Goal: Share content: Distribute website content to other platforms or users

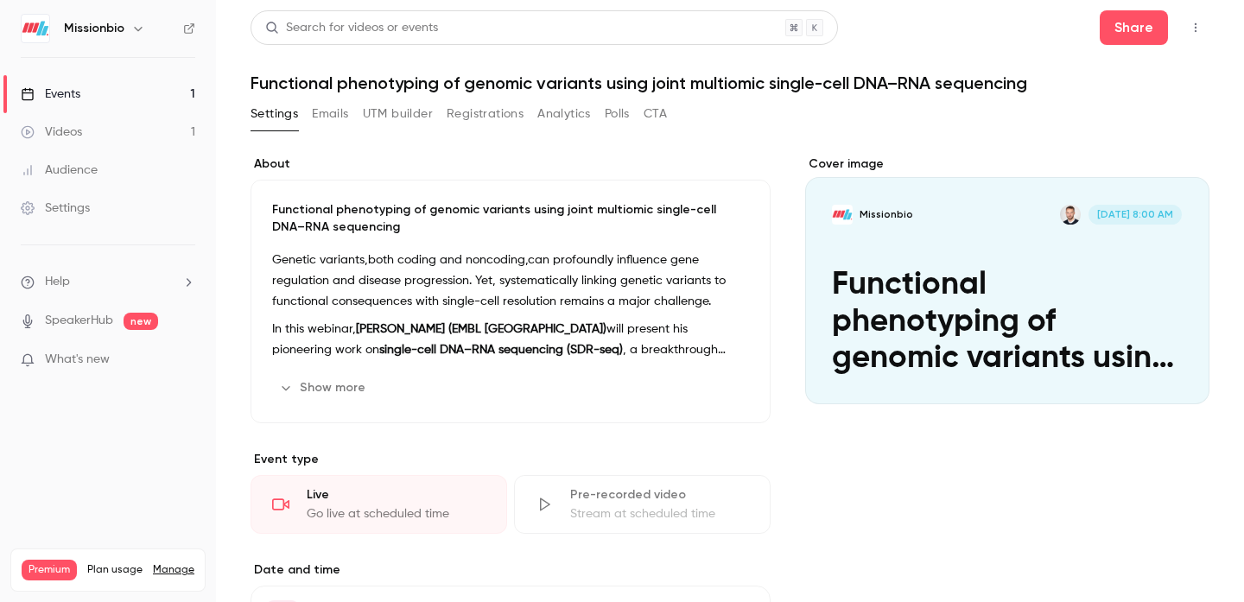
click at [502, 115] on button "Registrations" at bounding box center [484, 114] width 77 height 28
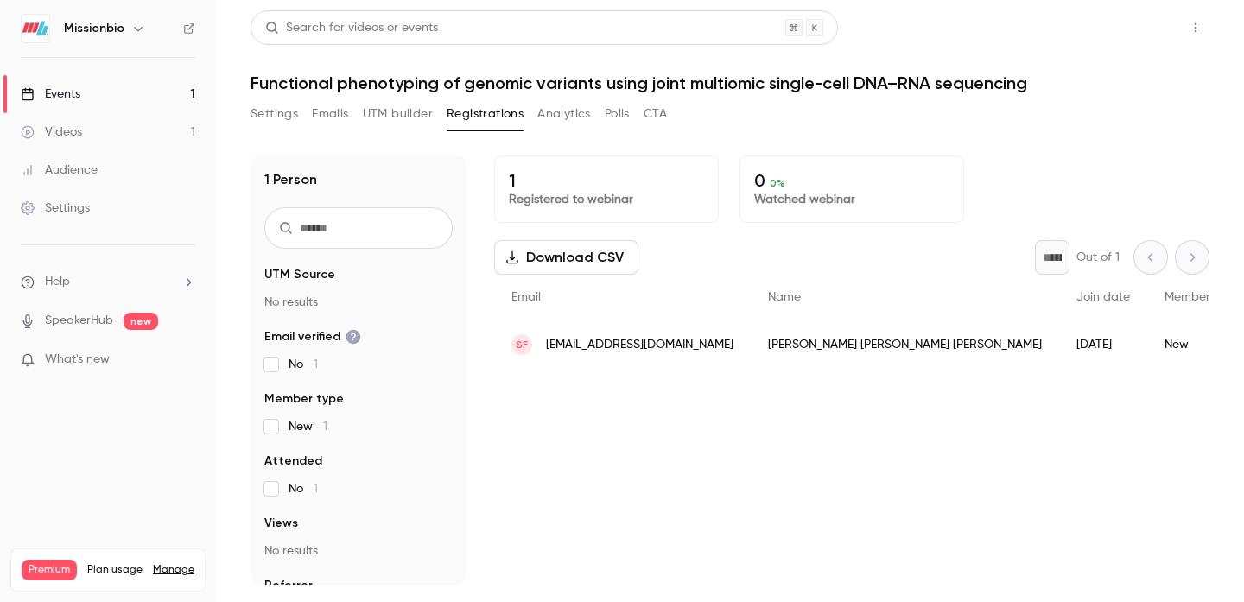
click at [1142, 37] on button "Share" at bounding box center [1133, 27] width 68 height 35
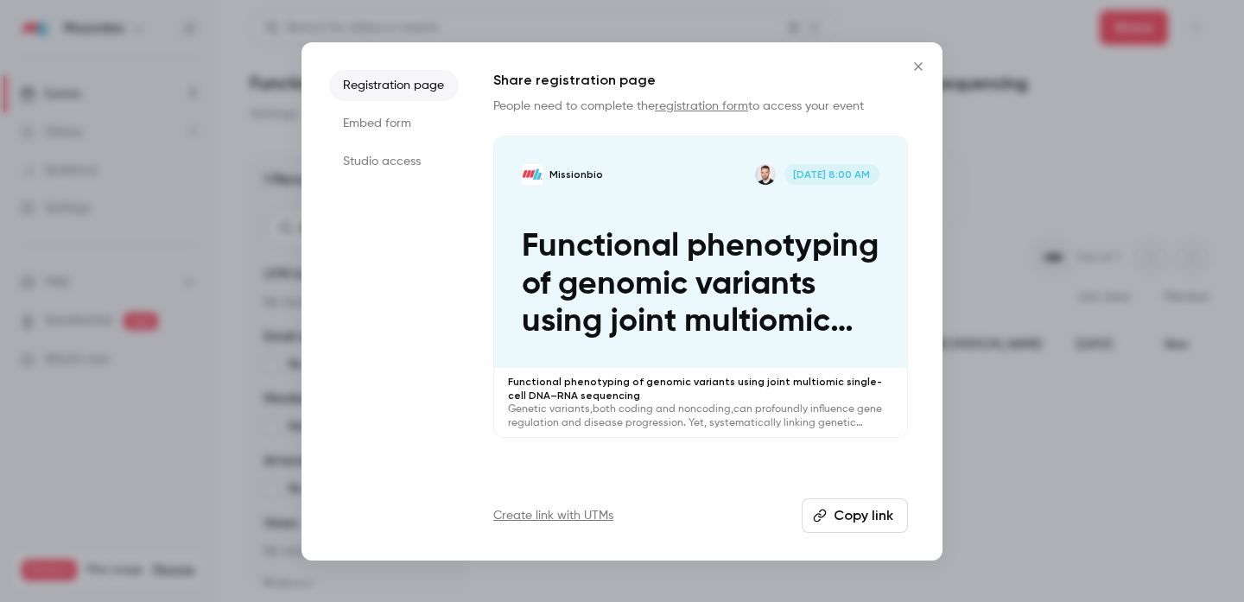
click at [854, 512] on button "Copy link" at bounding box center [854, 515] width 106 height 35
click at [991, 241] on div at bounding box center [622, 301] width 1244 height 602
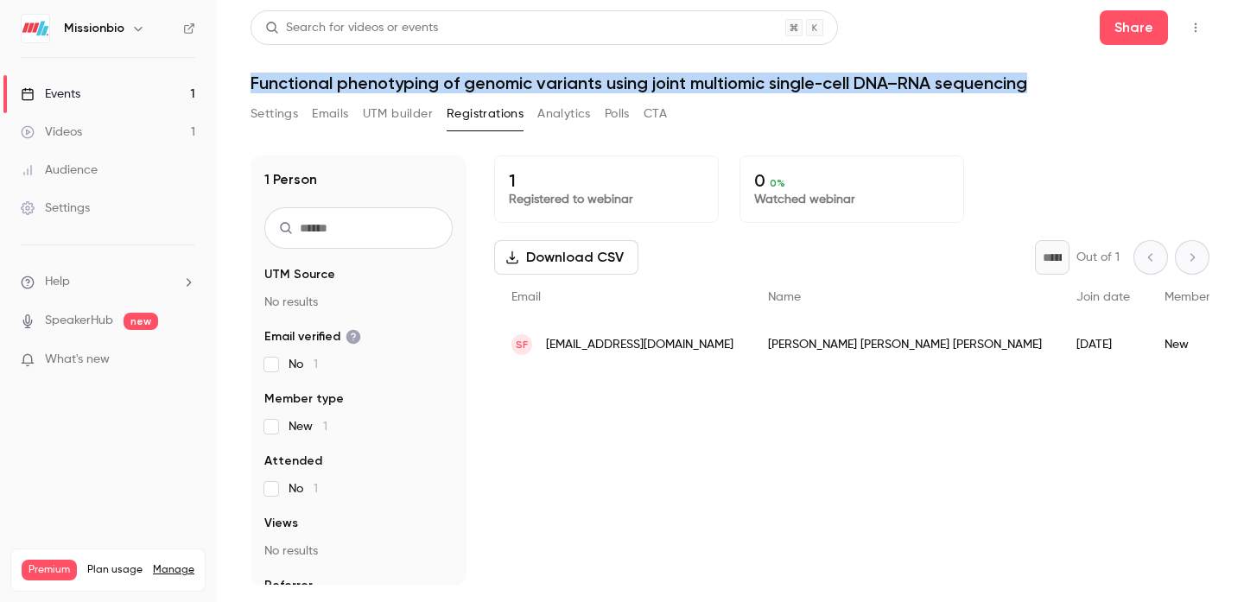
drag, startPoint x: 1039, startPoint y: 87, endPoint x: 248, endPoint y: 79, distance: 791.1
click at [248, 79] on main "Search for videos or events Share Functional phenotyping of genomic variants us…" at bounding box center [730, 301] width 1028 height 602
copy h1 "Functional phenotyping of genomic variants using joint multiomic single-cell DN…"
click at [282, 111] on button "Settings" at bounding box center [273, 114] width 47 height 28
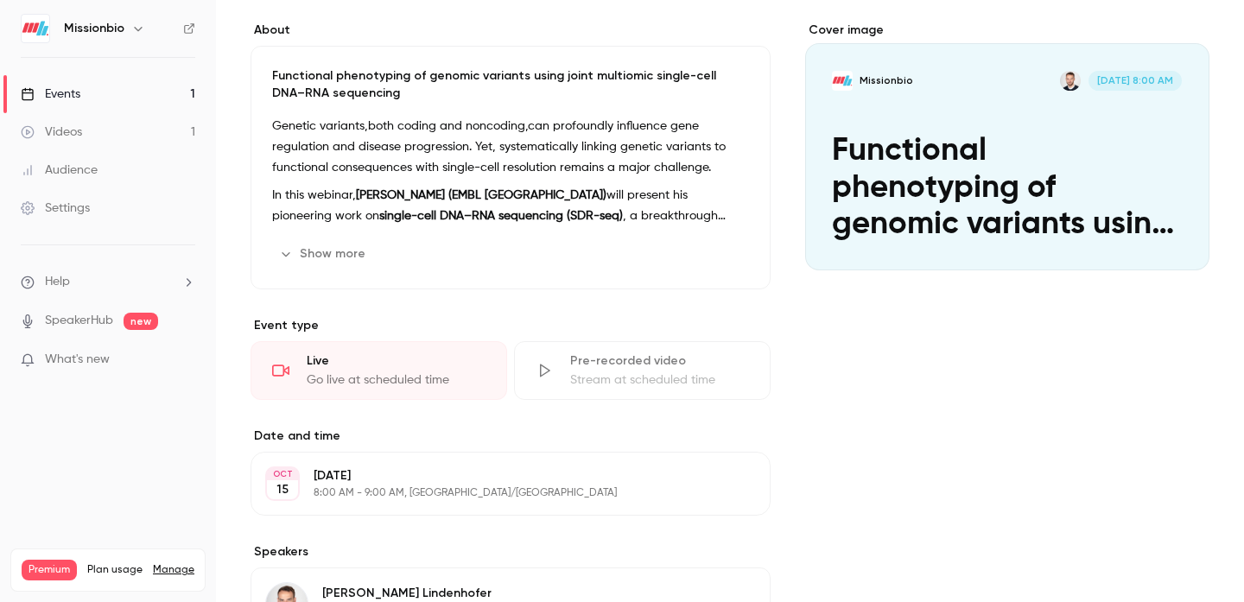
scroll to position [99, 0]
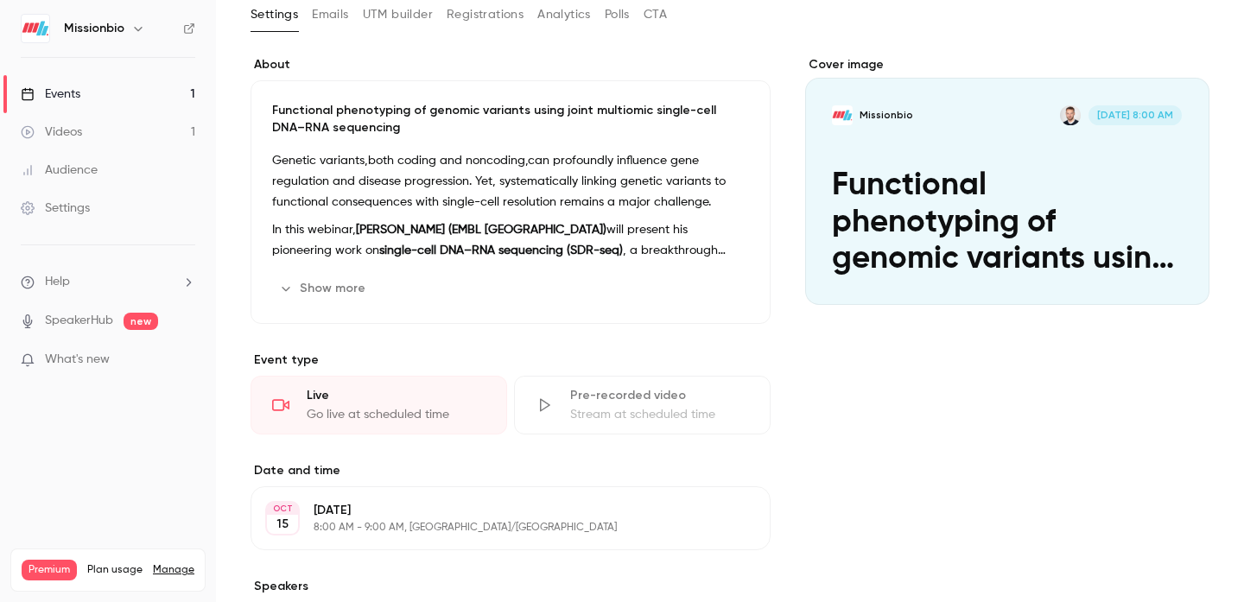
click at [938, 152] on div "Cover image" at bounding box center [1007, 180] width 404 height 249
click at [0, 0] on input "Missionbio Oct 15, 8:00 AM Functional phenotyping of genomic variants using joi…" at bounding box center [0, 0] width 0 height 0
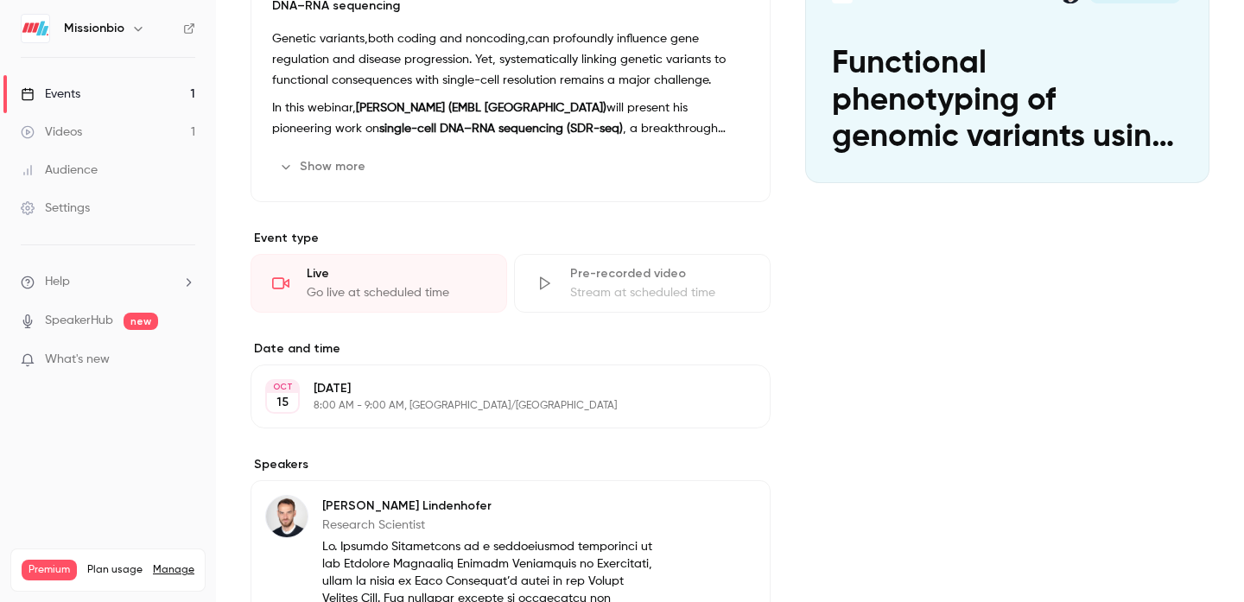
scroll to position [0, 0]
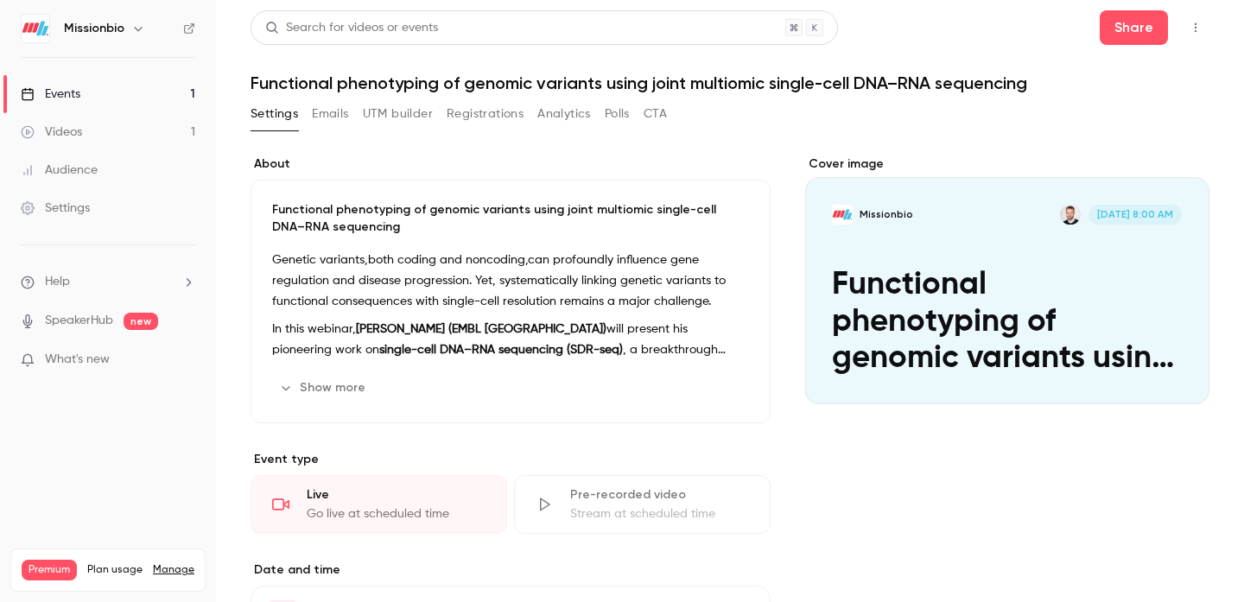
click at [504, 108] on button "Registrations" at bounding box center [484, 114] width 77 height 28
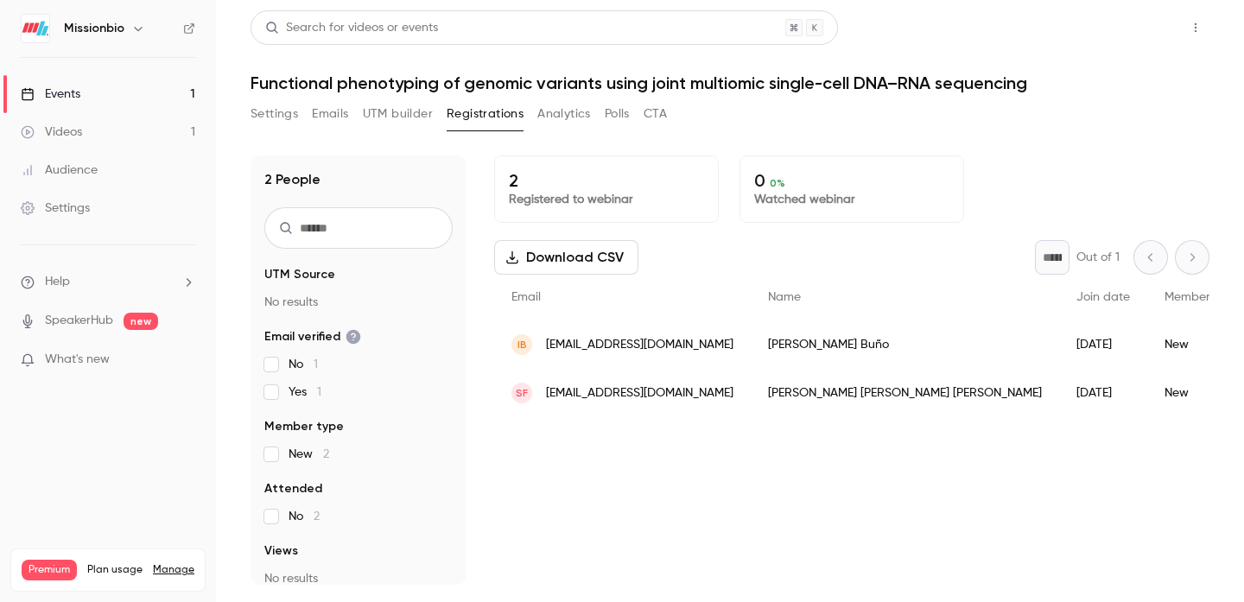
click at [1119, 36] on button "Share" at bounding box center [1133, 27] width 68 height 35
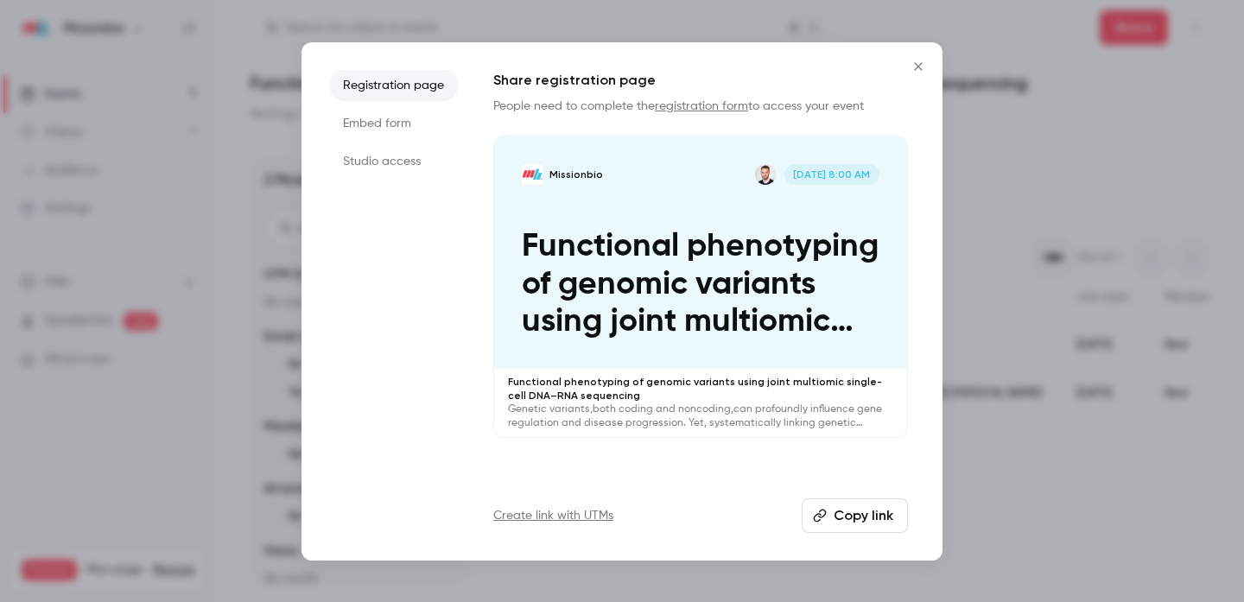
click at [875, 506] on button "Copy link" at bounding box center [854, 515] width 106 height 35
click at [912, 61] on icon "Close" at bounding box center [918, 67] width 21 height 14
